Goal: Task Accomplishment & Management: Complete application form

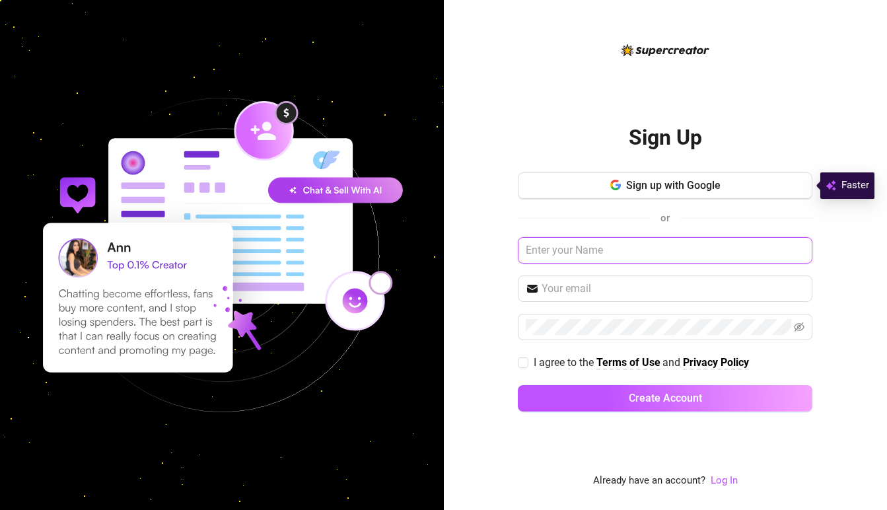
click at [562, 252] on input "text" at bounding box center [665, 250] width 294 height 26
type input "[PERSON_NAME]"
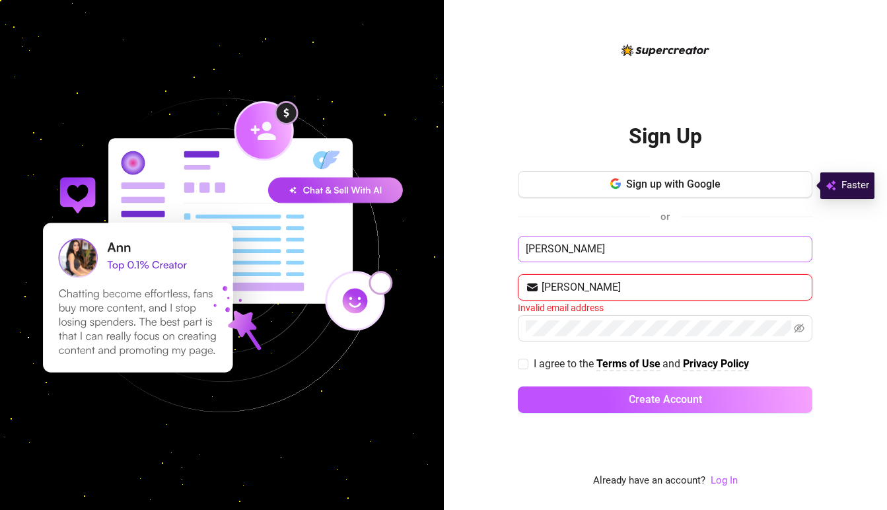
type input "[PERSON_NAME][EMAIL_ADDRESS][DOMAIN_NAME]"
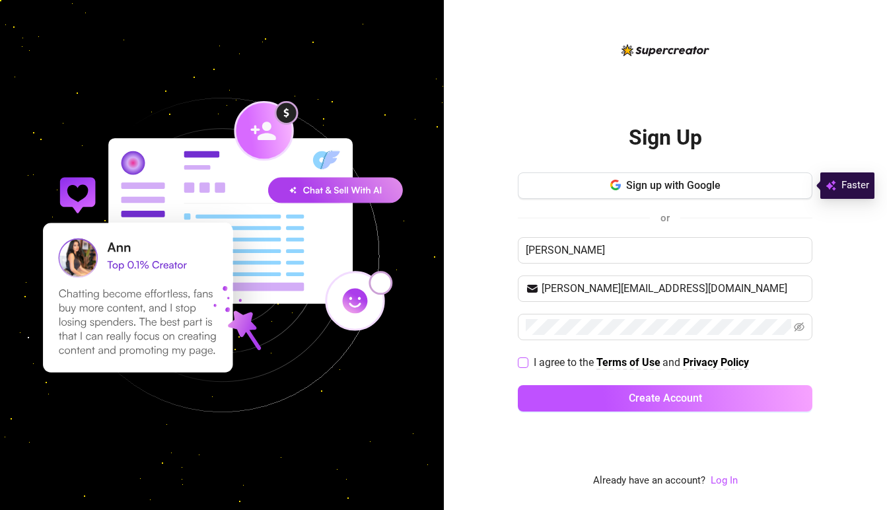
click at [518, 362] on input "I agree to the Terms of Use and Privacy Policy" at bounding box center [522, 361] width 9 height 9
checkbox input "true"
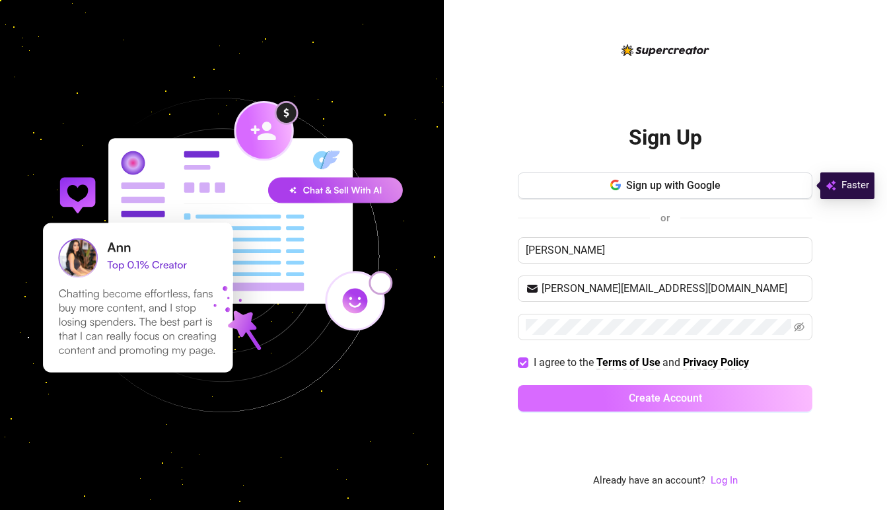
click at [590, 389] on button "Create Account" at bounding box center [665, 398] width 294 height 26
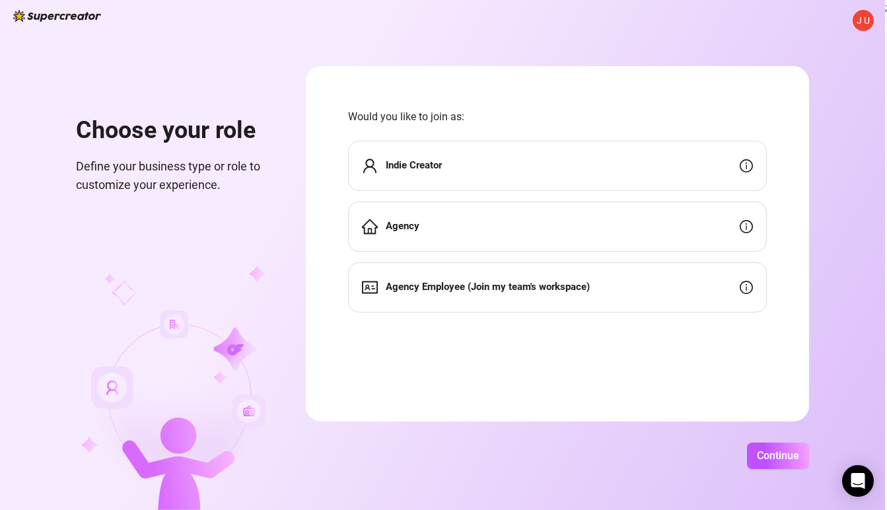
click at [512, 232] on div "Agency" at bounding box center [557, 226] width 419 height 50
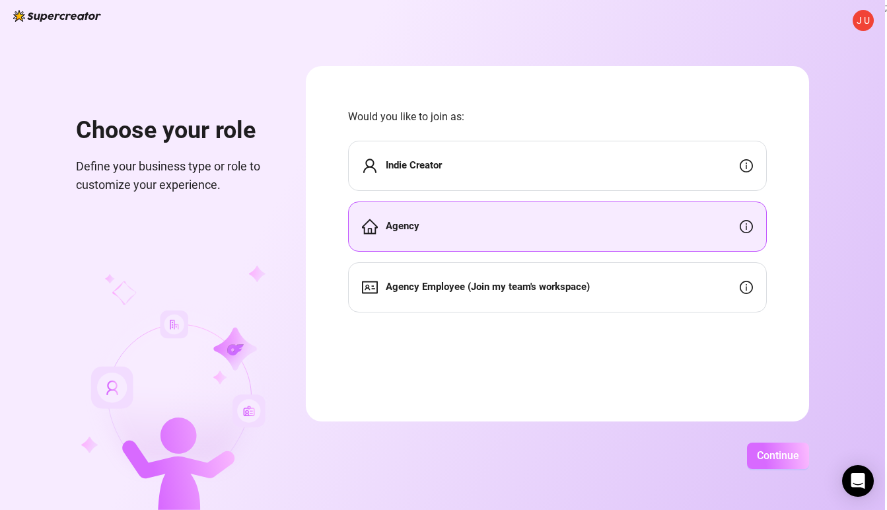
click at [791, 454] on span "Continue" at bounding box center [778, 455] width 42 height 13
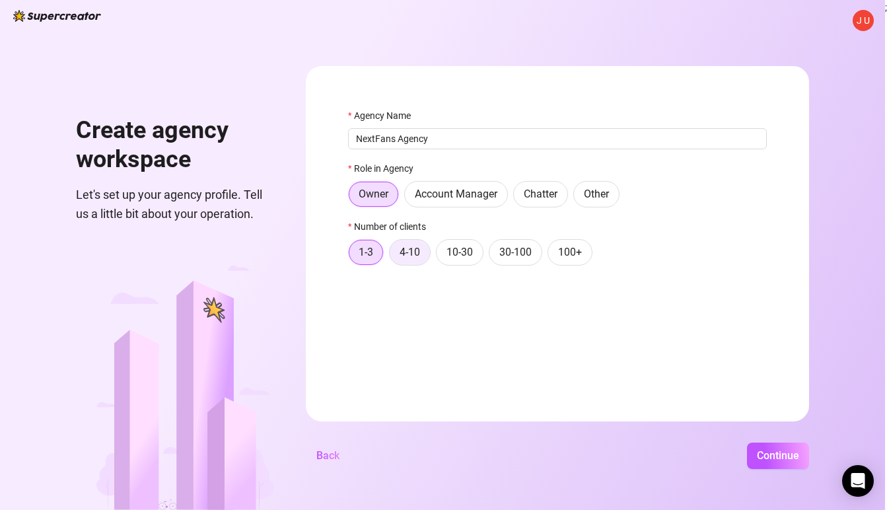
type input "NextFans Agency"
click at [411, 259] on label "4-10" at bounding box center [410, 252] width 42 height 26
click at [393, 255] on input "4-10" at bounding box center [393, 255] width 0 height 0
click at [764, 457] on span "Continue" at bounding box center [778, 455] width 42 height 13
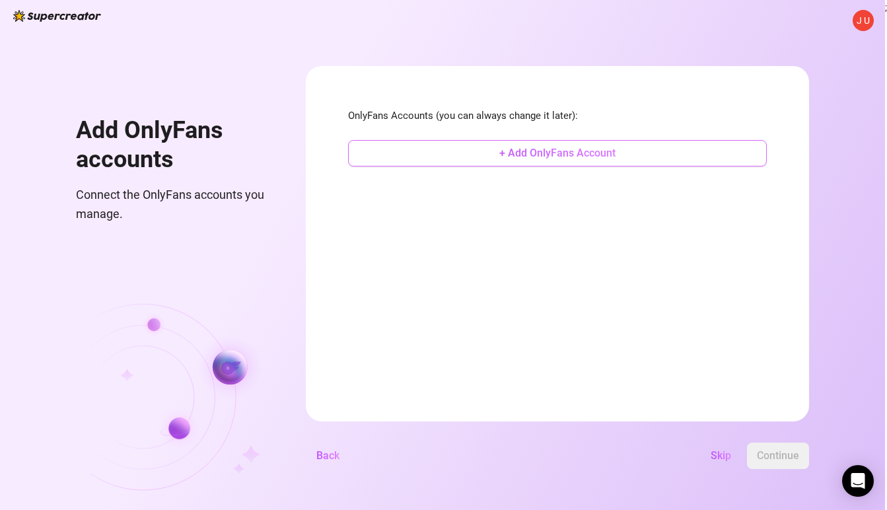
click at [557, 156] on span "+ Add OnlyFans Account" at bounding box center [557, 153] width 116 height 13
